Goal: Information Seeking & Learning: Understand process/instructions

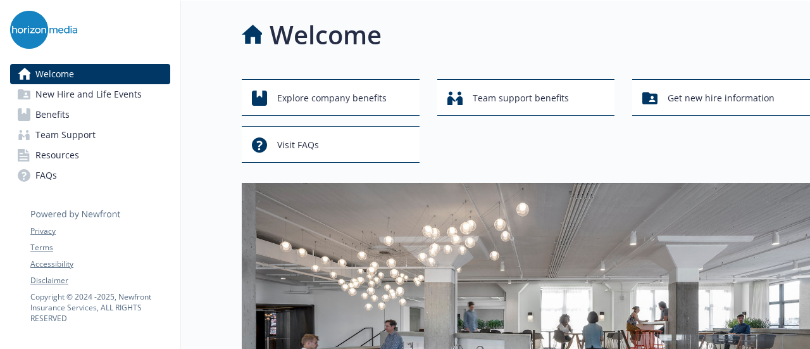
click at [106, 97] on span "New Hire and Life Events" at bounding box center [88, 94] width 106 height 20
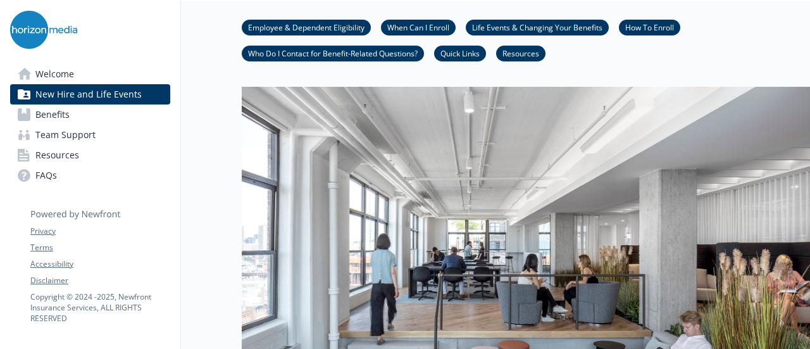
scroll to position [44, 0]
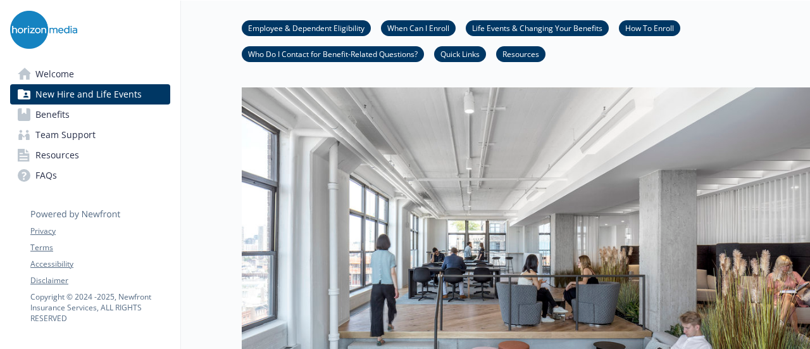
click at [306, 25] on link "Employee & Dependent Eligibility" at bounding box center [306, 28] width 129 height 12
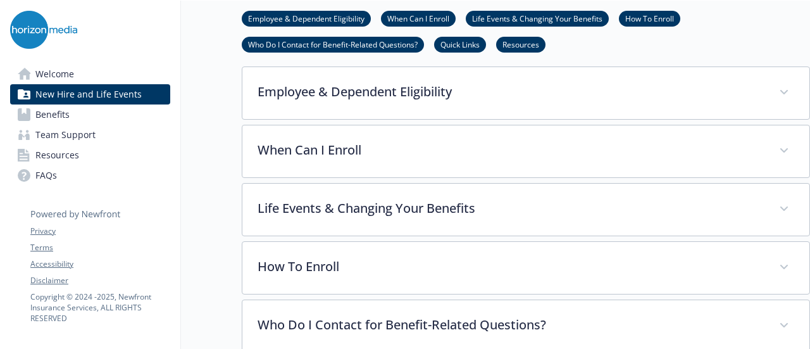
scroll to position [419, 9]
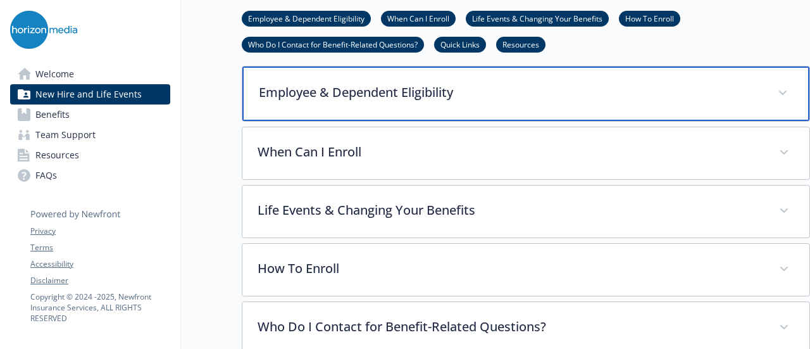
click at [371, 95] on p "Employee & Dependent Eligibility" at bounding box center [511, 92] width 504 height 19
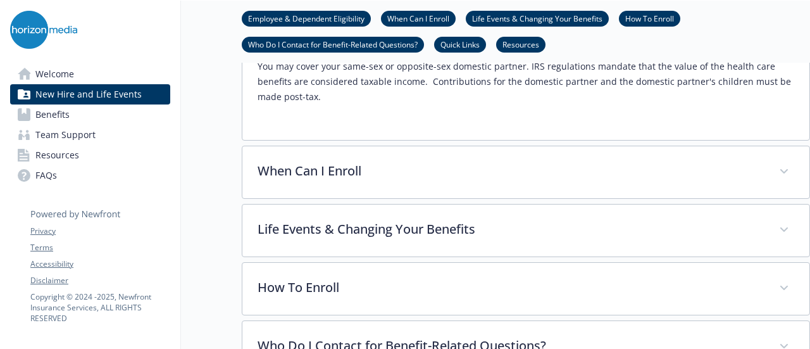
scroll to position [741, 9]
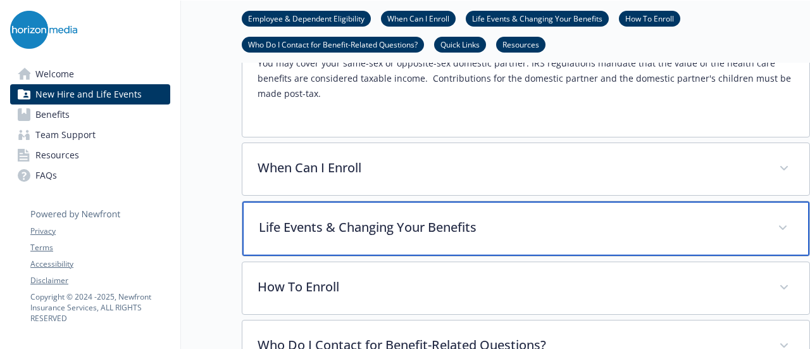
click at [383, 218] on p "Life Events & Changing Your Benefits" at bounding box center [511, 227] width 504 height 19
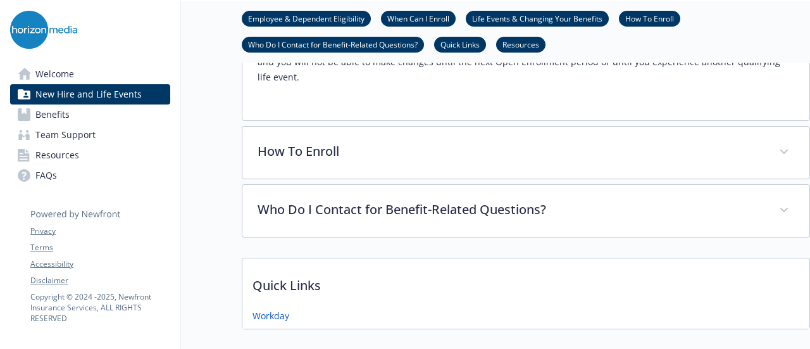
scroll to position [1698, 9]
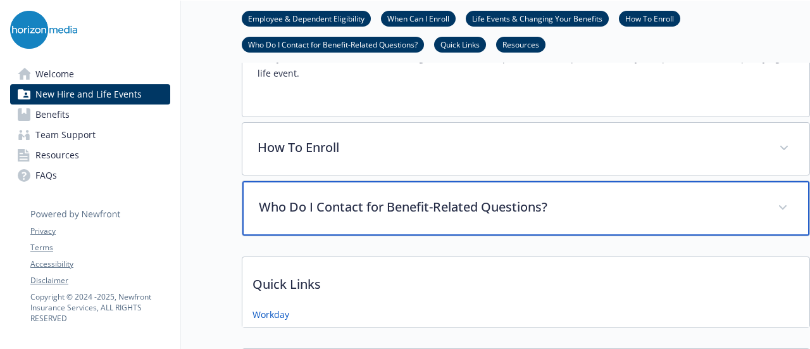
click at [412, 199] on div "Who Do I Contact for Benefit-Related Questions?" at bounding box center [525, 208] width 567 height 54
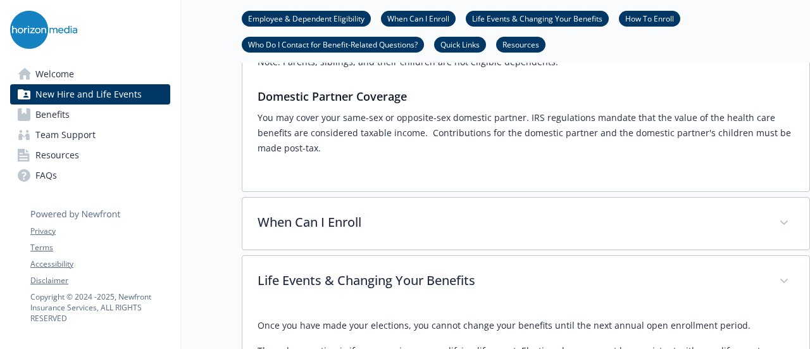
scroll to position [686, 9]
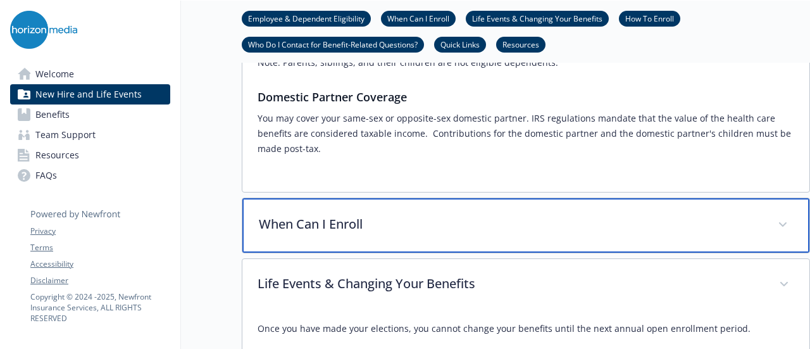
click at [335, 214] on p "When Can I Enroll" at bounding box center [511, 223] width 504 height 19
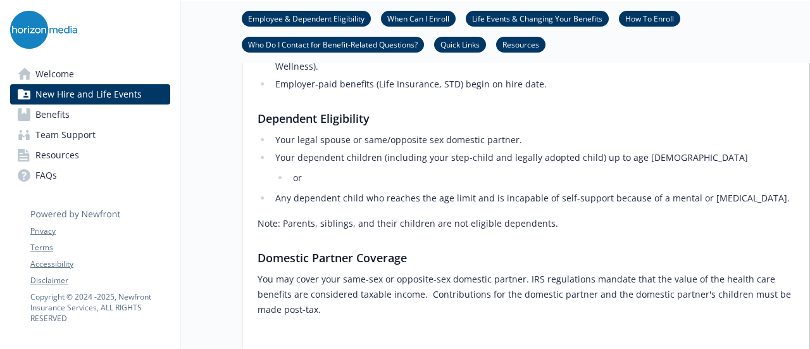
scroll to position [526, 9]
